Goal: Check status: Check status

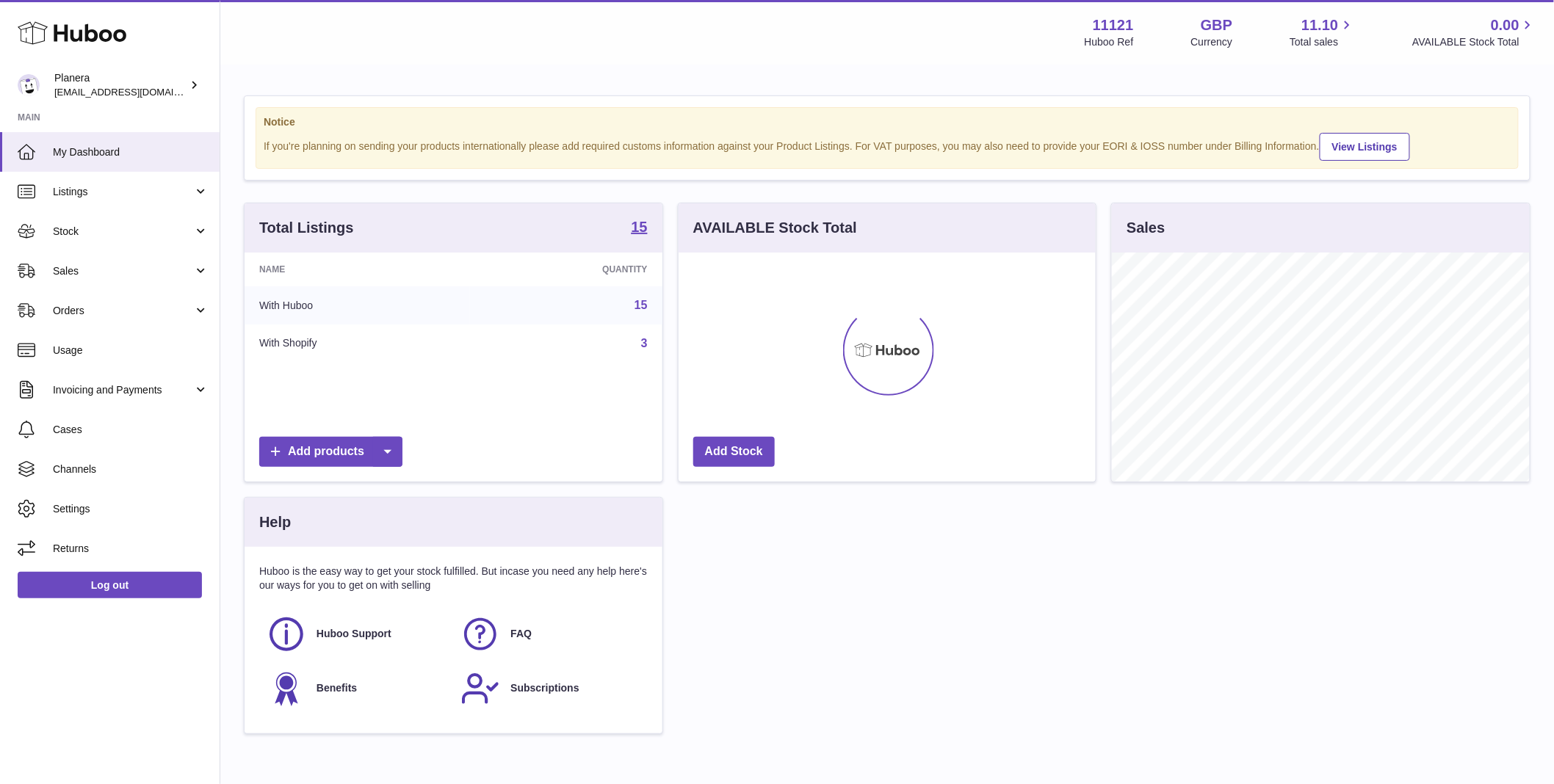
scroll to position [229, 417]
click at [85, 225] on span "Stock" at bounding box center [123, 232] width 140 height 14
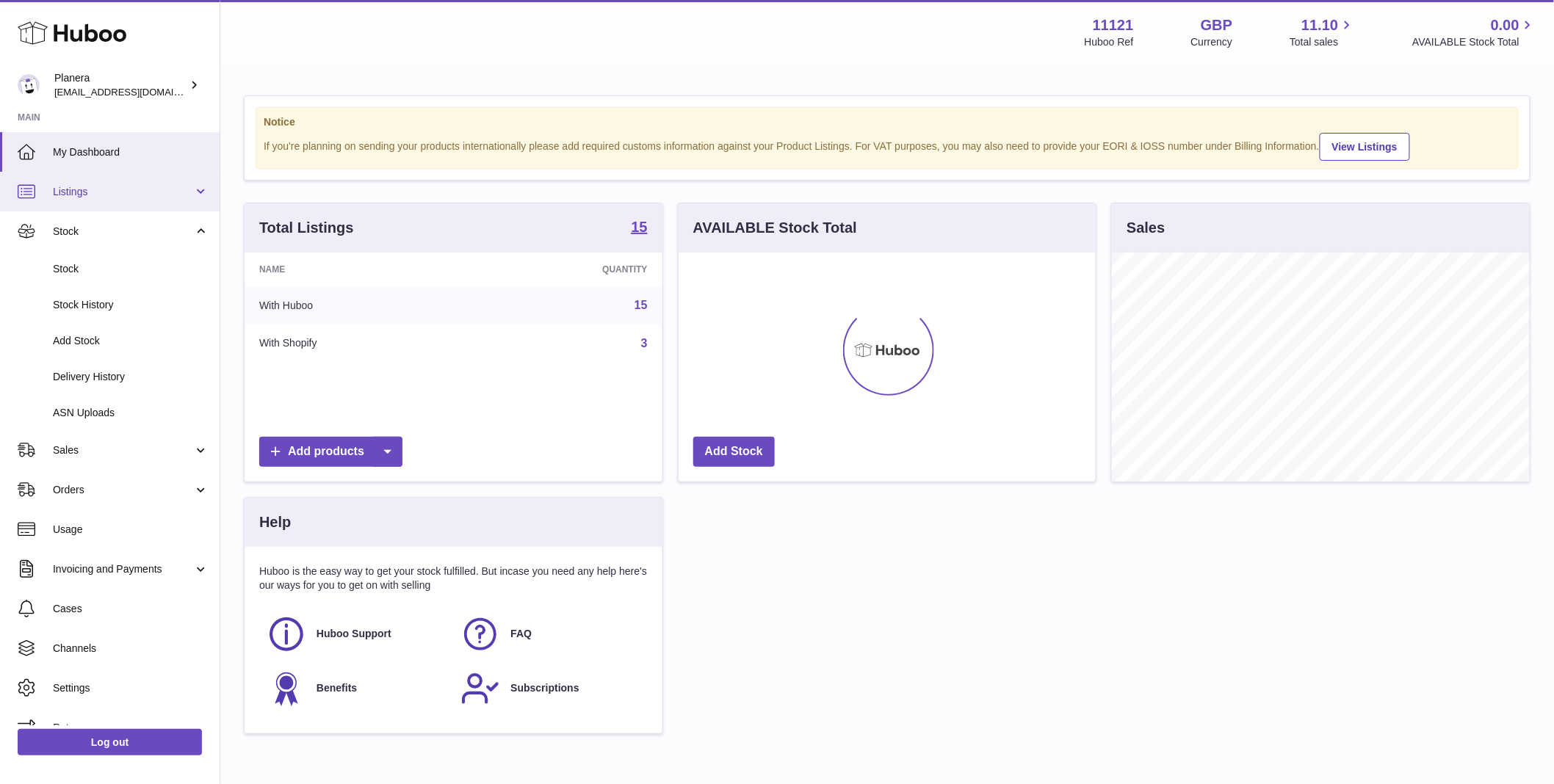
click at [84, 193] on span "Listings" at bounding box center [123, 192] width 140 height 14
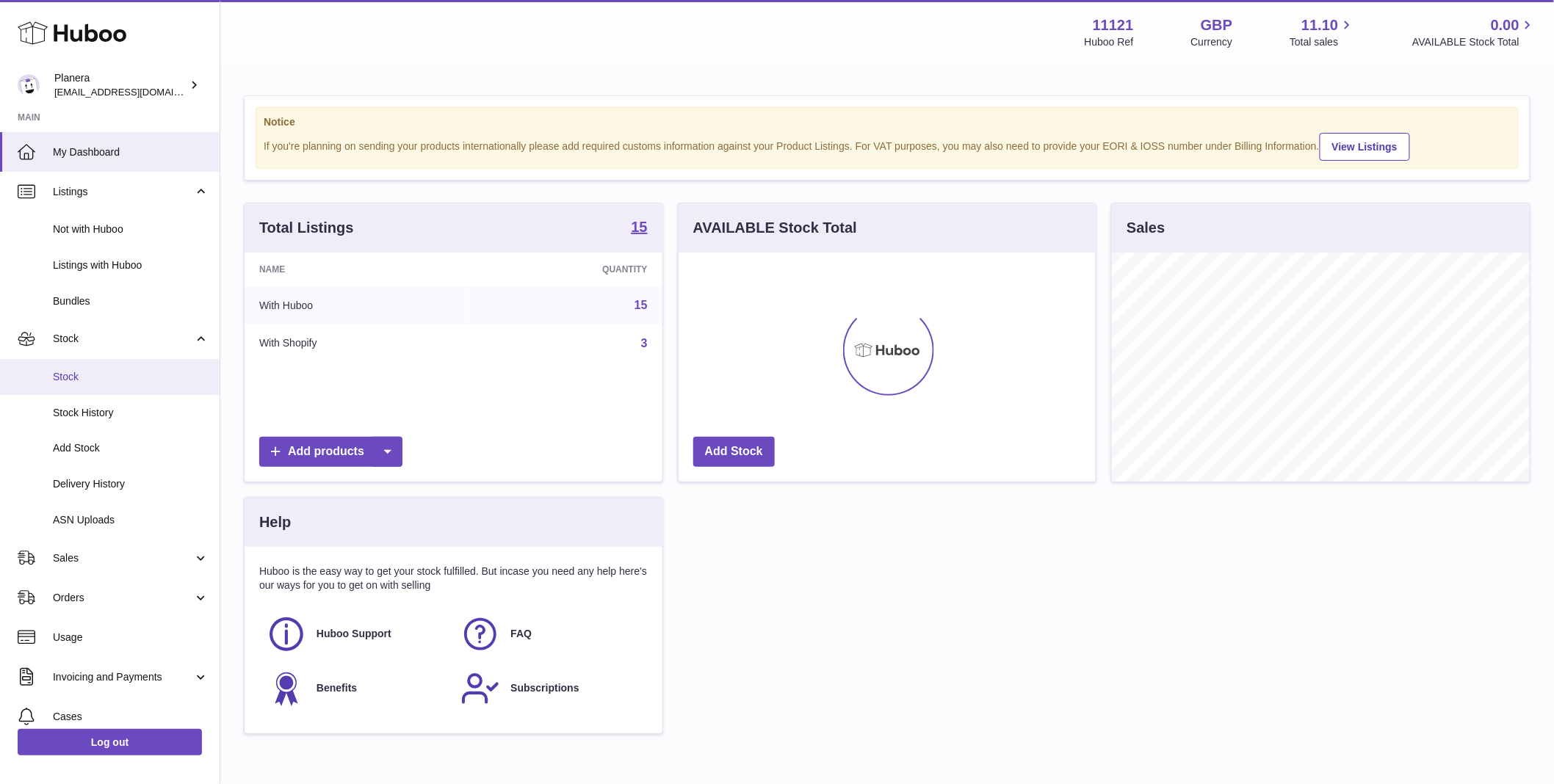
click at [103, 392] on link "Stock" at bounding box center [110, 377] width 220 height 36
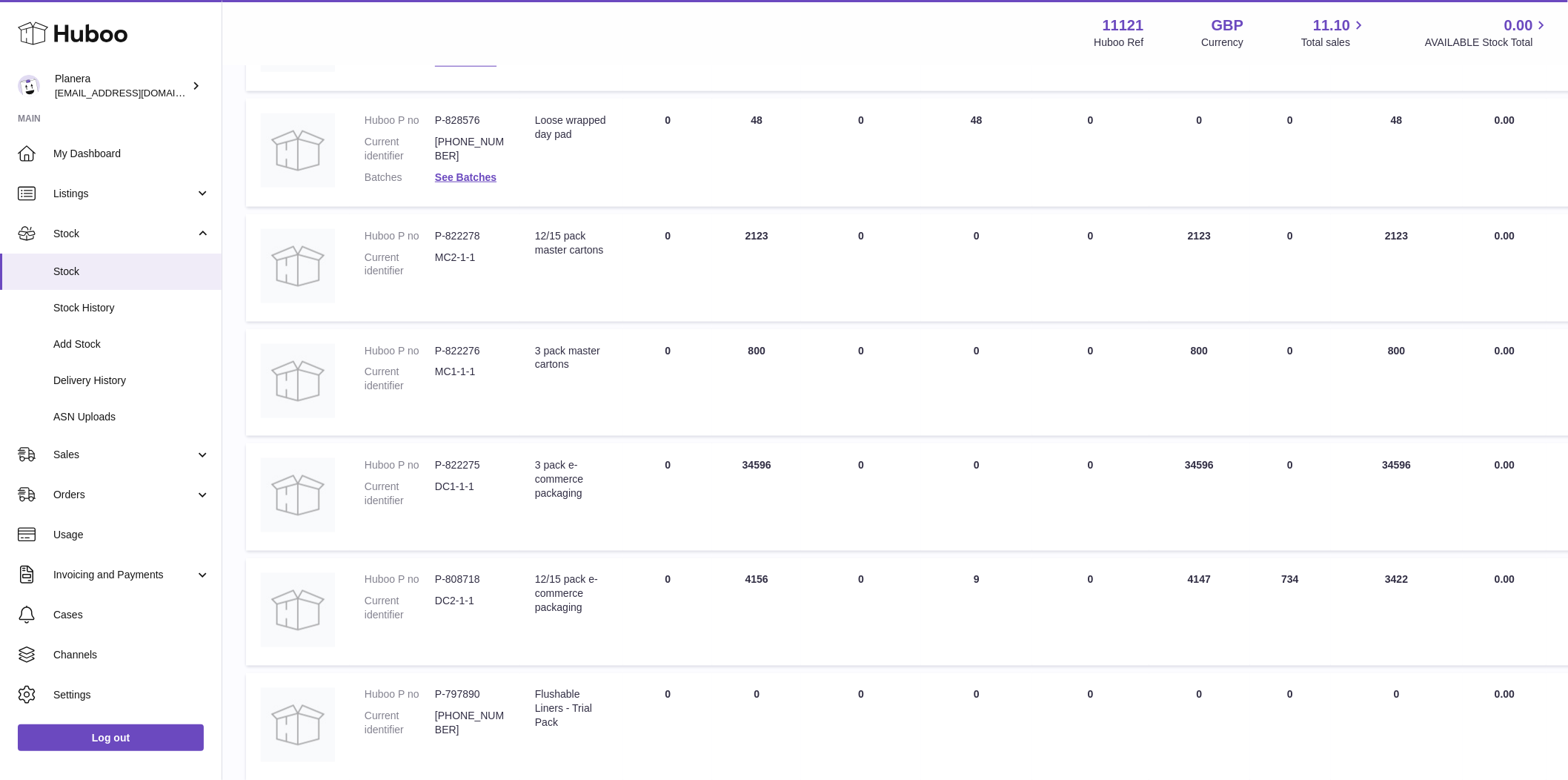
scroll to position [677, 0]
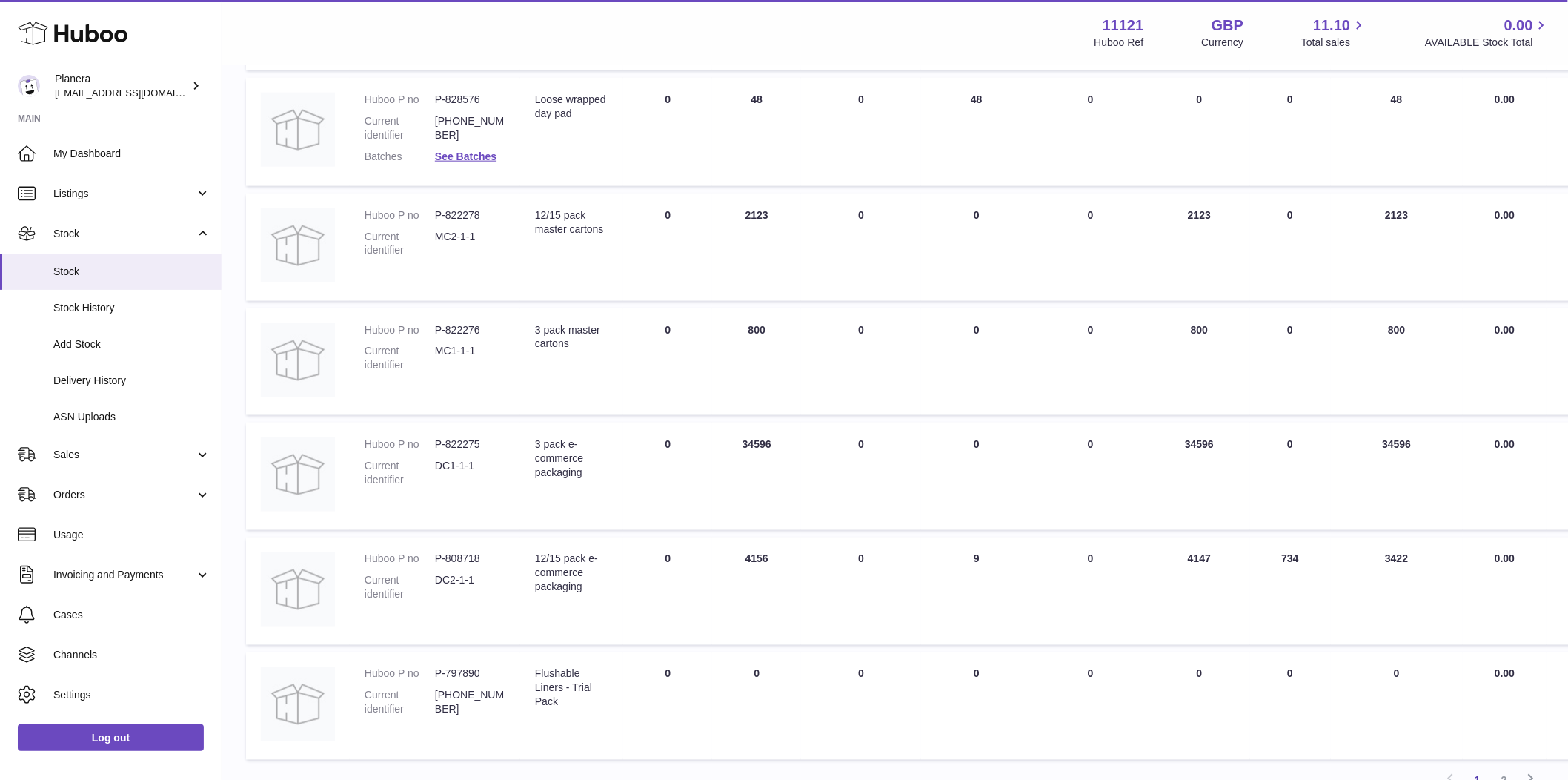
drag, startPoint x: 1415, startPoint y: 558, endPoint x: 1376, endPoint y: 557, distance: 39.0
click at [1376, 557] on td "30 DAYS PROJECTED 3422" at bounding box center [1397, 592] width 133 height 108
copy td "3422"
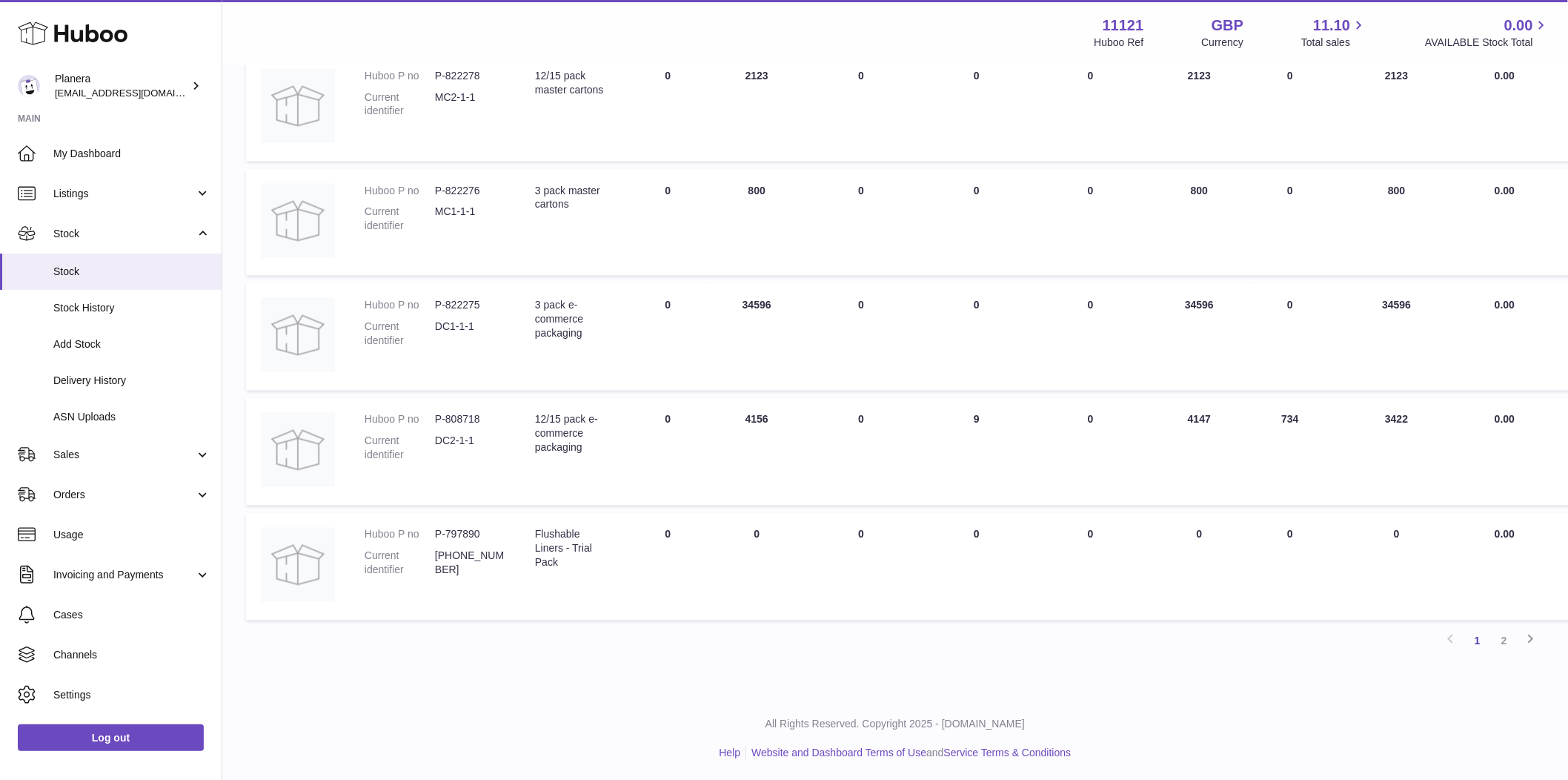
scroll to position [787, 0]
